Goal: Information Seeking & Learning: Find specific fact

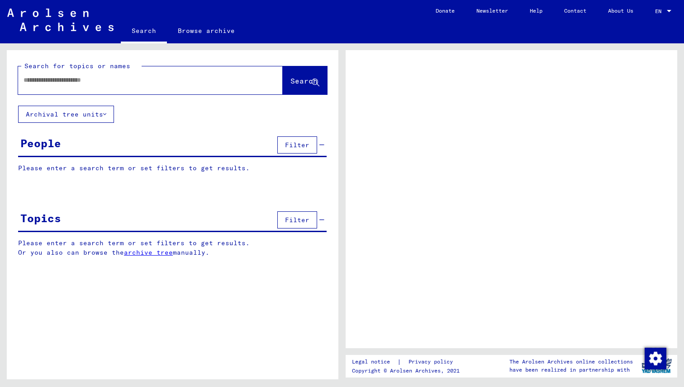
click at [83, 81] on input "text" at bounding box center [142, 80] width 237 height 9
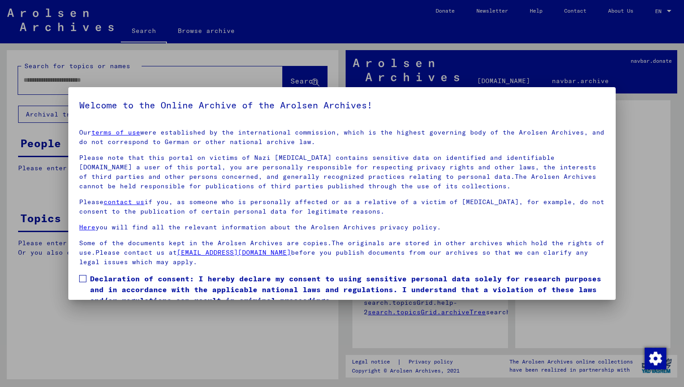
scroll to position [38, 0]
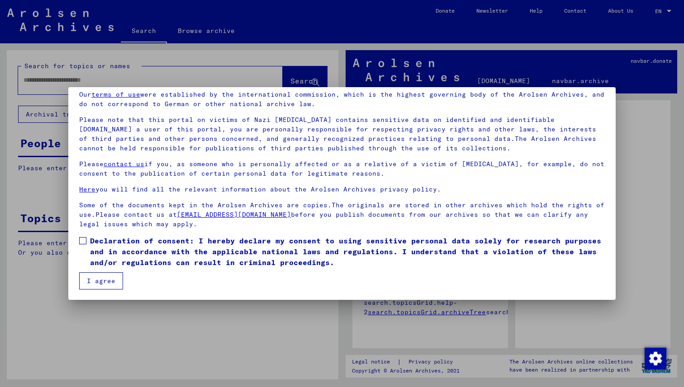
click at [82, 243] on span at bounding box center [82, 240] width 7 height 7
click at [104, 284] on button "I agree" at bounding box center [101, 281] width 44 height 17
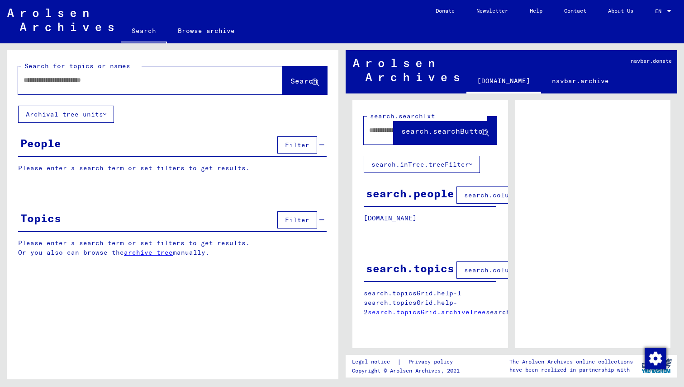
click at [55, 79] on input "text" at bounding box center [142, 80] width 237 height 9
type input "**********"
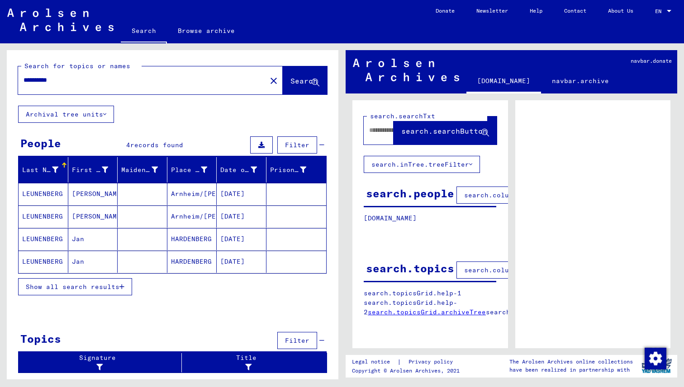
click at [38, 196] on mat-cell "LEUNENBERG" at bounding box center [44, 194] width 50 height 22
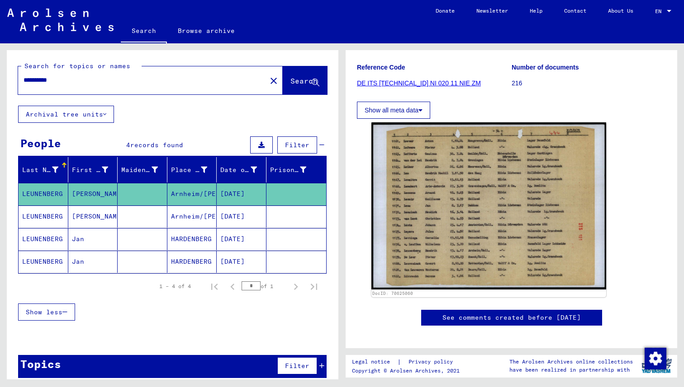
scroll to position [115, 0]
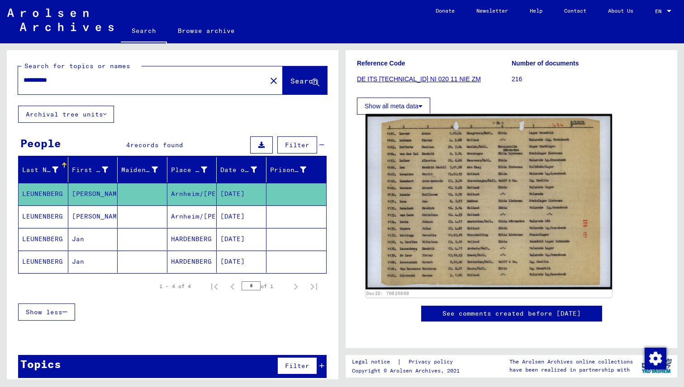
click at [474, 223] on img at bounding box center [488, 202] width 246 height 176
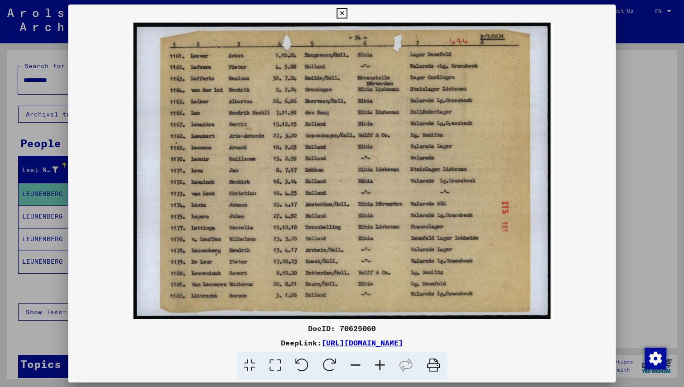
drag, startPoint x: 508, startPoint y: 340, endPoint x: 227, endPoint y: 342, distance: 280.3
click at [227, 342] on div "DeepLink: [URL][DOMAIN_NAME]" at bounding box center [341, 343] width 547 height 11
copy link "[URL][DOMAIN_NAME]"
click at [342, 12] on icon at bounding box center [341, 13] width 10 height 11
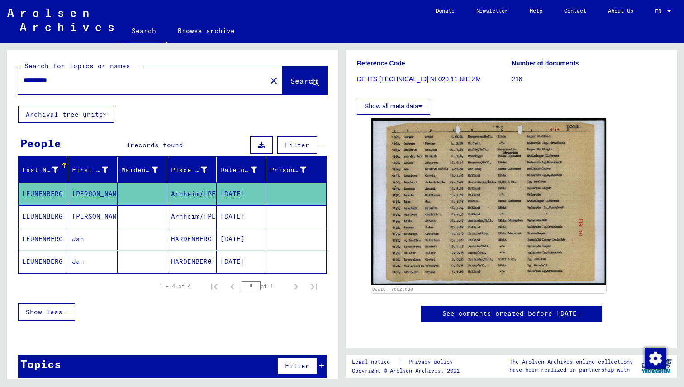
click at [39, 216] on mat-cell "LEUNENBERG" at bounding box center [44, 217] width 50 height 22
